Goal: Information Seeking & Learning: Learn about a topic

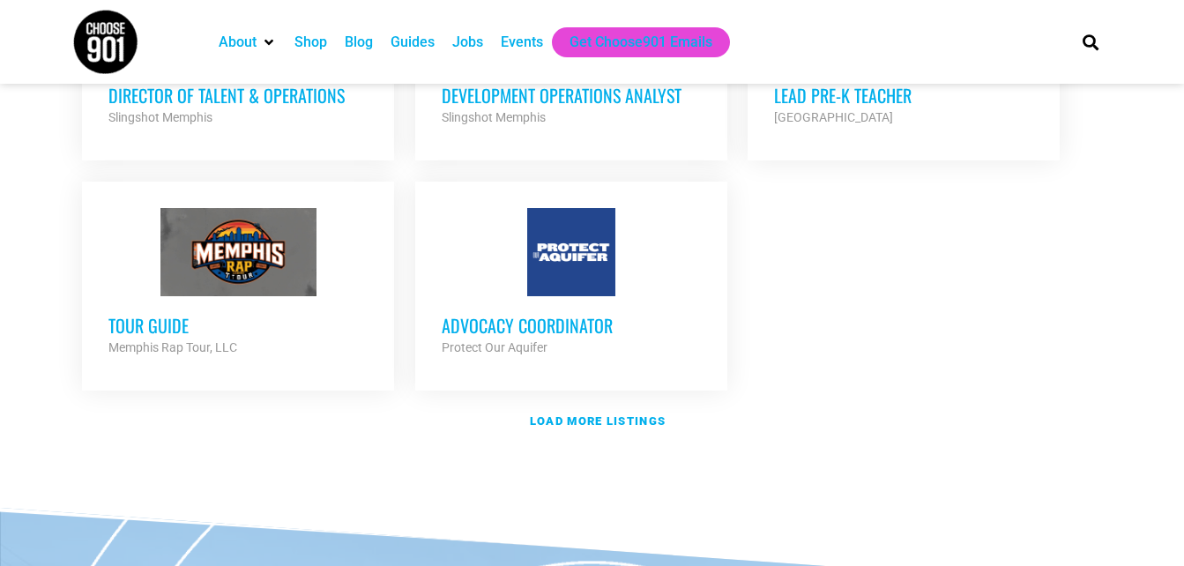
scroll to position [2152, 0]
click at [596, 315] on h3 "Advocacy Coordinator" at bounding box center [571, 326] width 259 height 23
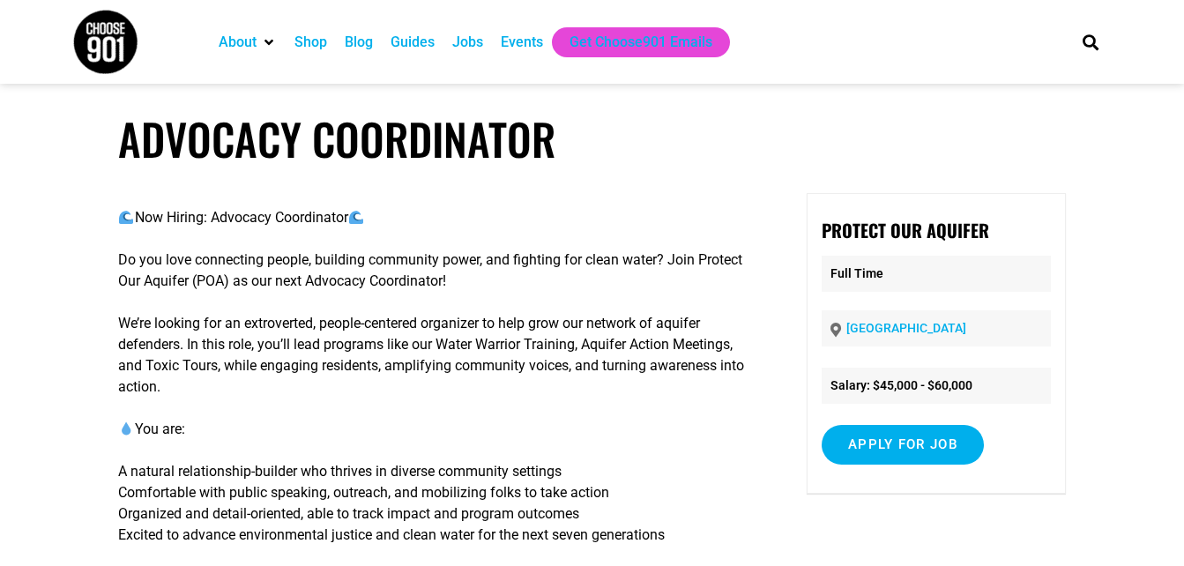
click at [590, 208] on p "Now Hiring: Advocacy Coordinator" at bounding box center [438, 217] width 641 height 21
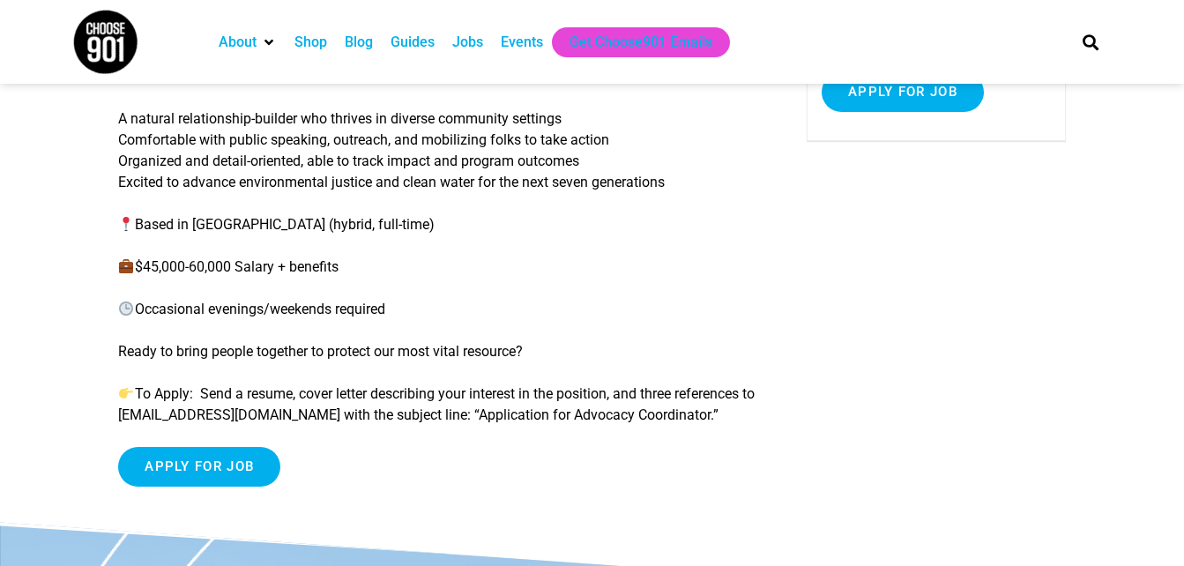
scroll to position [388, 0]
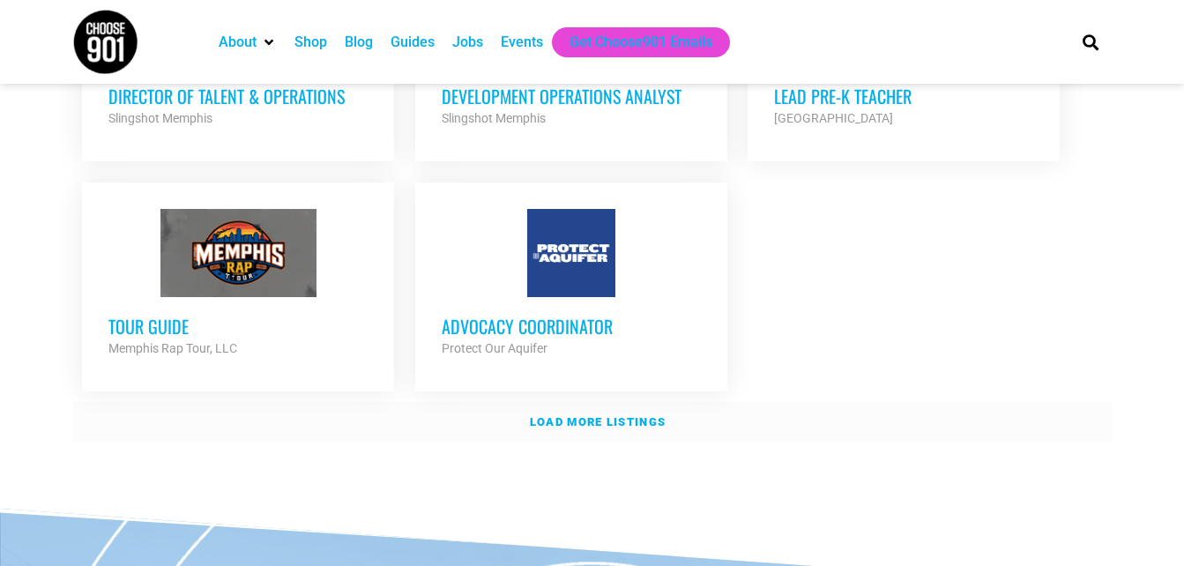
click at [607, 415] on strong "Load more listings" at bounding box center [598, 421] width 136 height 13
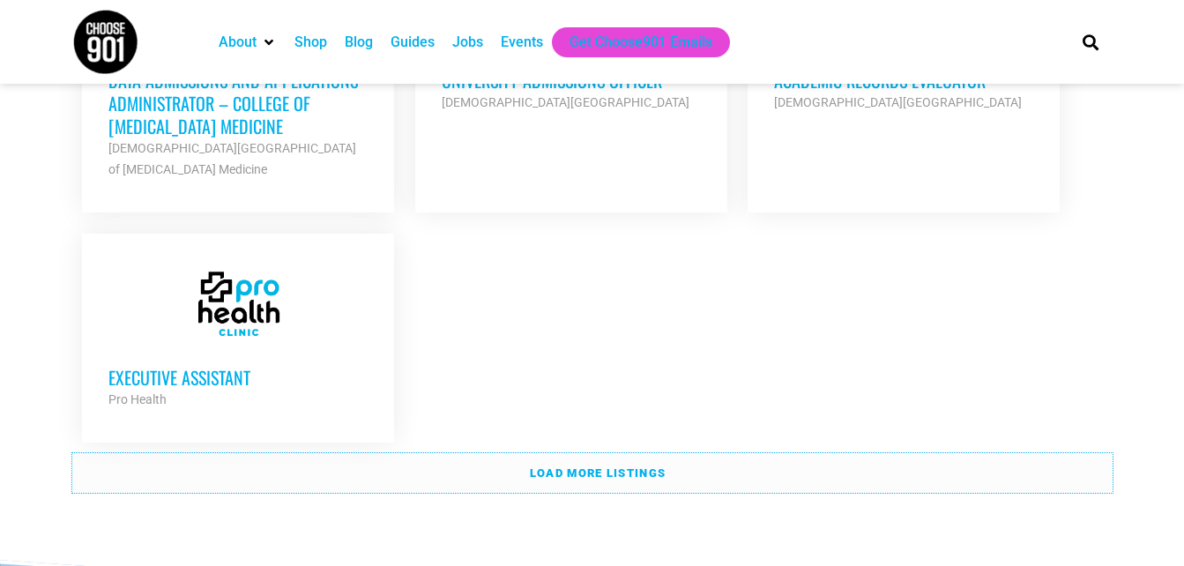
scroll to position [3986, 0]
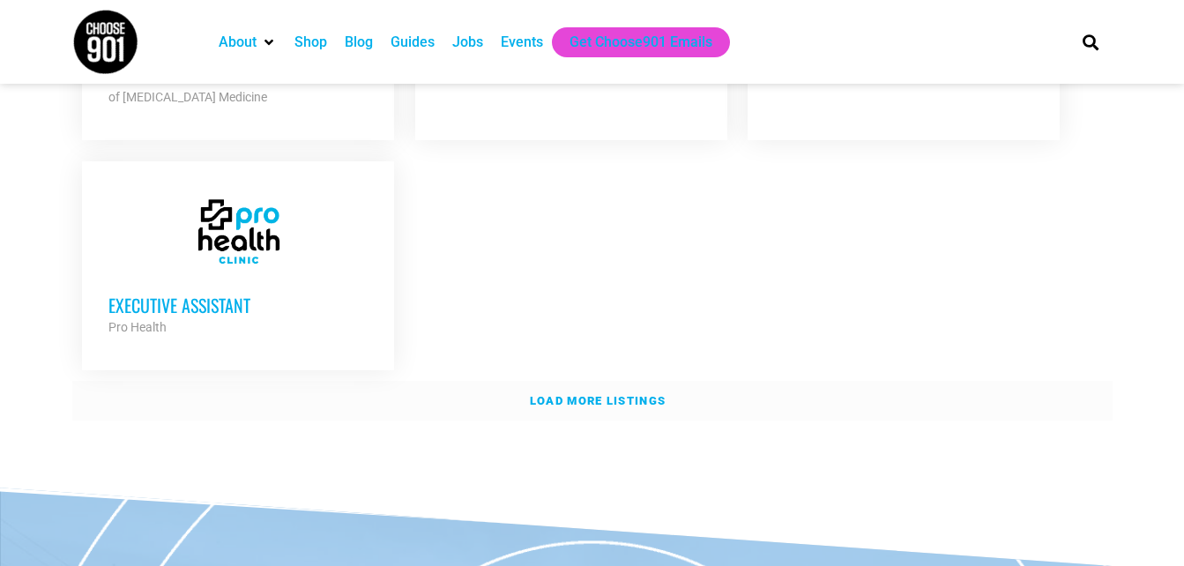
click at [623, 381] on link "Load more listings" at bounding box center [592, 401] width 1041 height 41
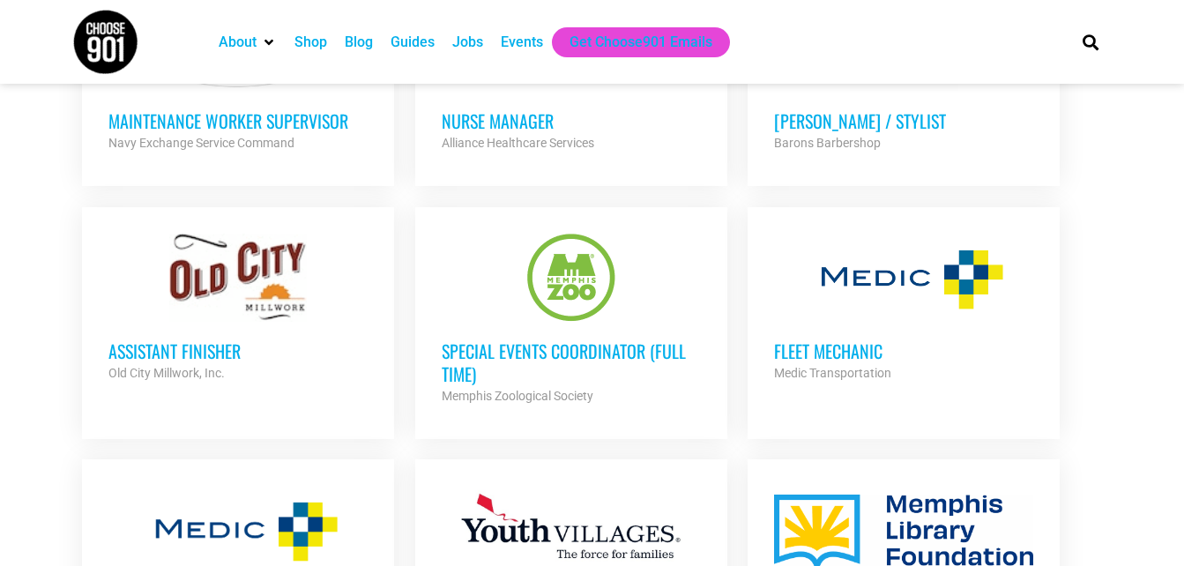
scroll to position [4692, 0]
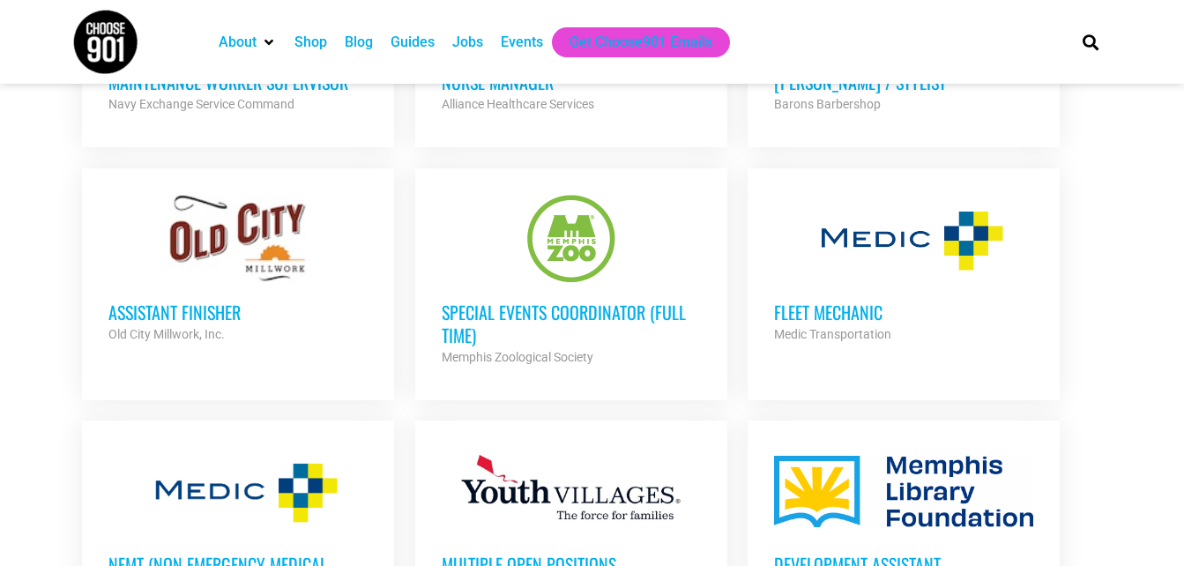
click at [204, 301] on h3 "Assistant Finisher" at bounding box center [237, 312] width 259 height 23
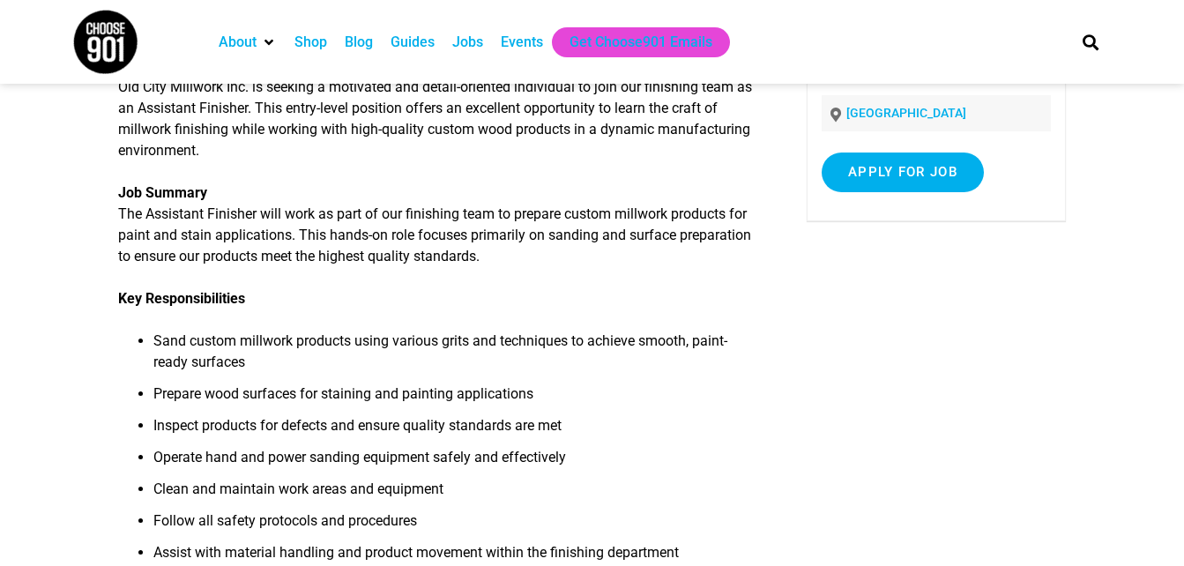
scroll to position [212, 0]
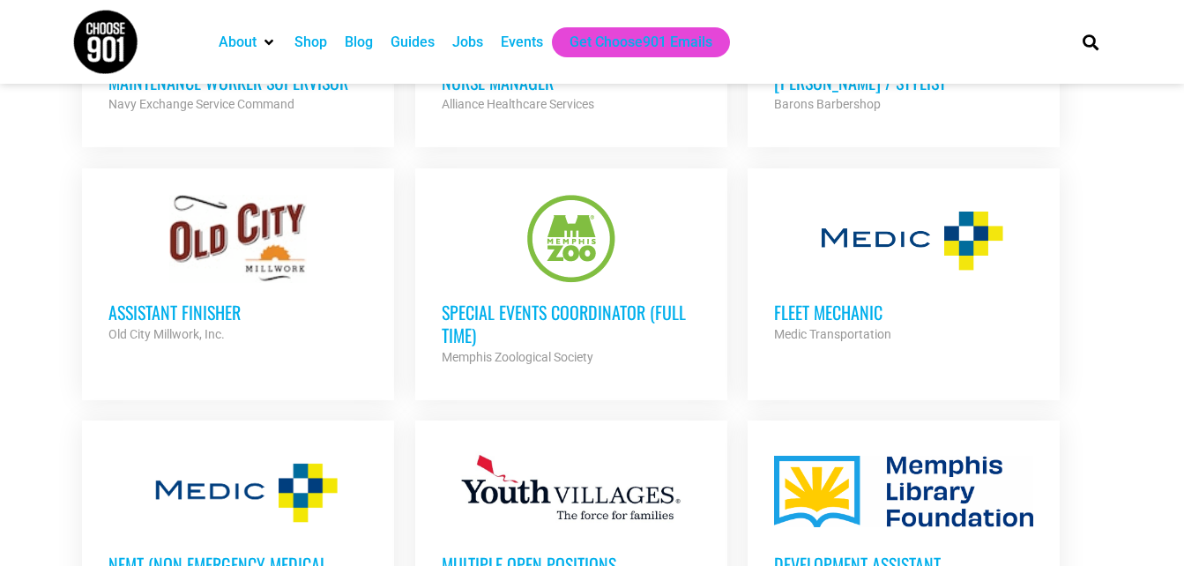
scroll to position [4692, 0]
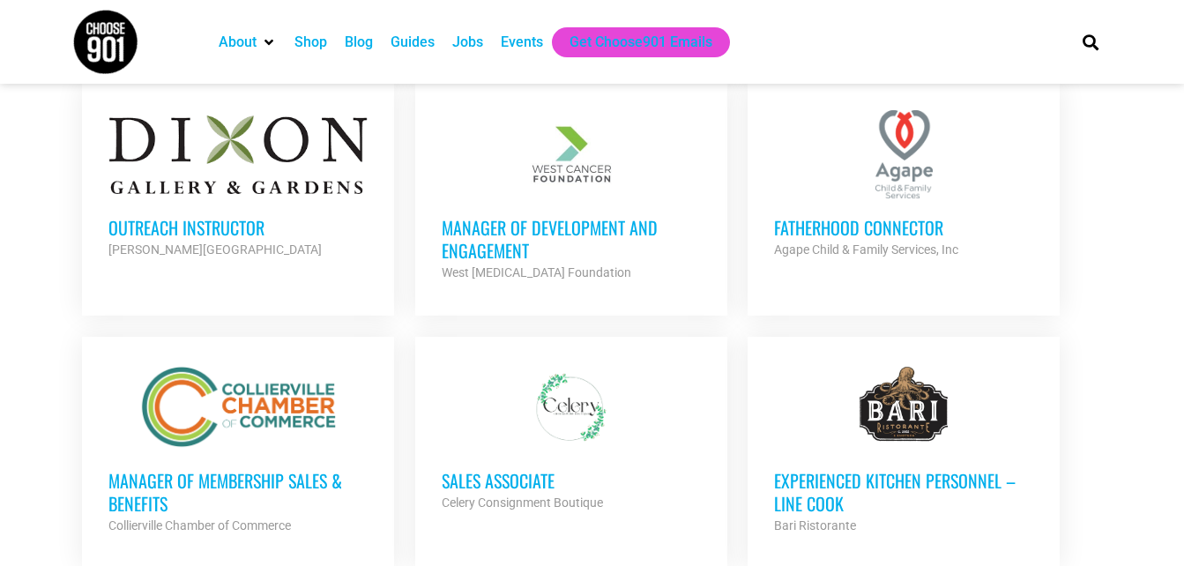
scroll to position [2954, 0]
